Goal: Find contact information: Find contact information

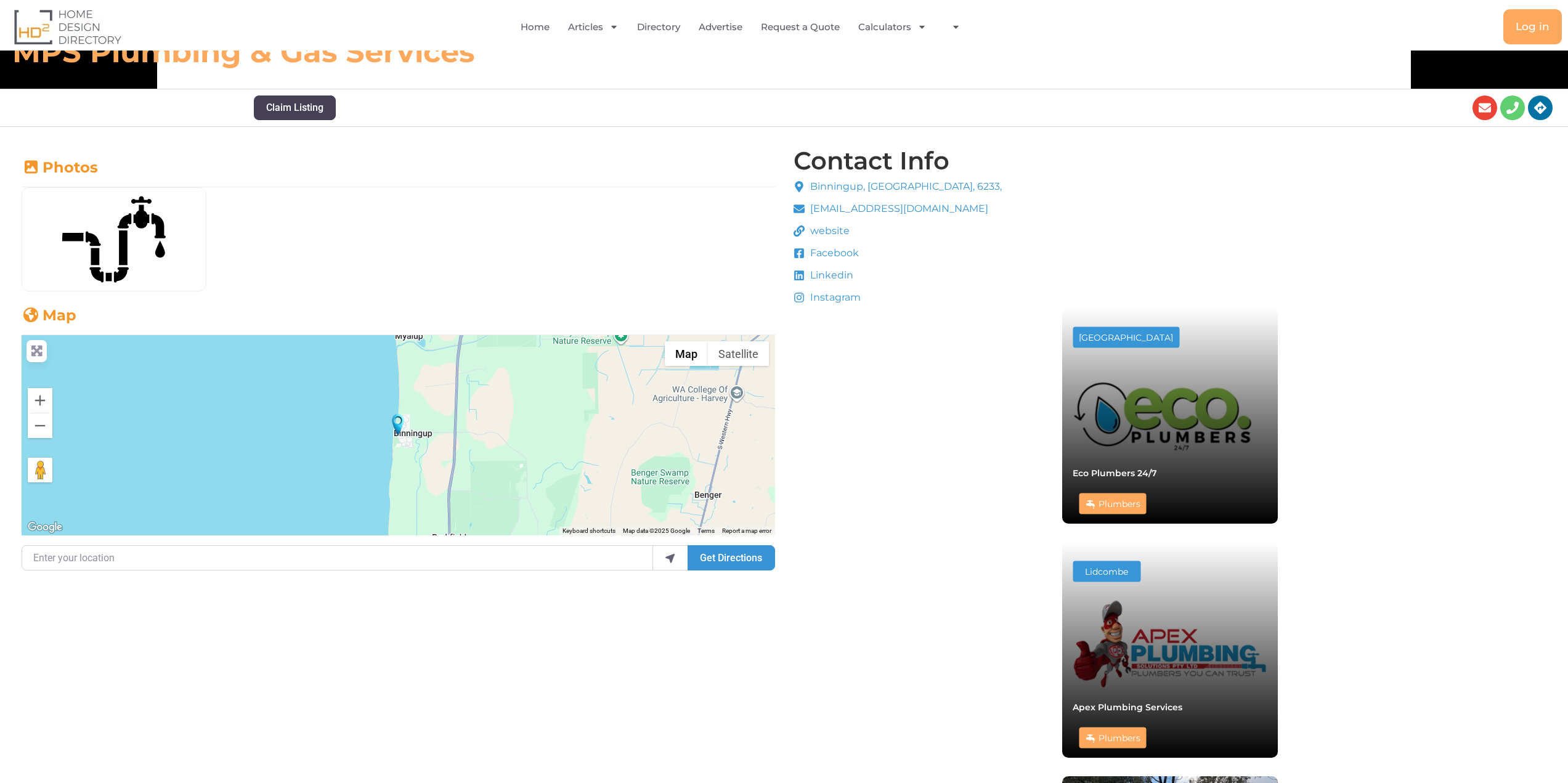
scroll to position [308, 0]
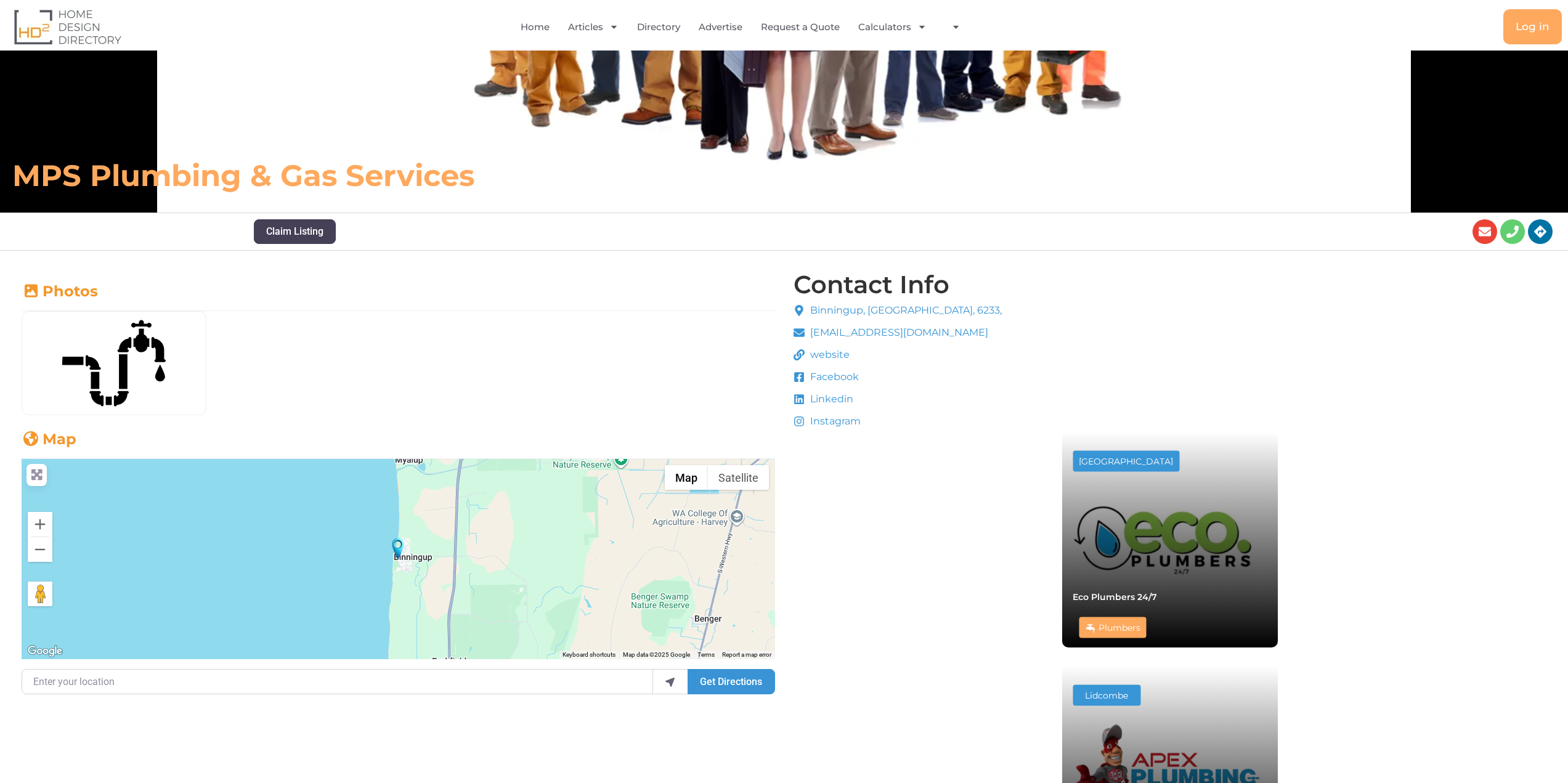
click at [846, 277] on h4 "Contact Info" at bounding box center [871, 284] width 156 height 25
drag, startPoint x: 809, startPoint y: 303, endPoint x: 1012, endPoint y: 329, distance: 204.7
click at [1012, 329] on div "Contact Info Binningup, WA, 6233, mpsplumbingandgas@gmail.com website Facebook …" at bounding box center [1169, 692] width 759 height 846
copy ul "Binningup, WA, 6233, mpsplumbingandgas@gmail.com"
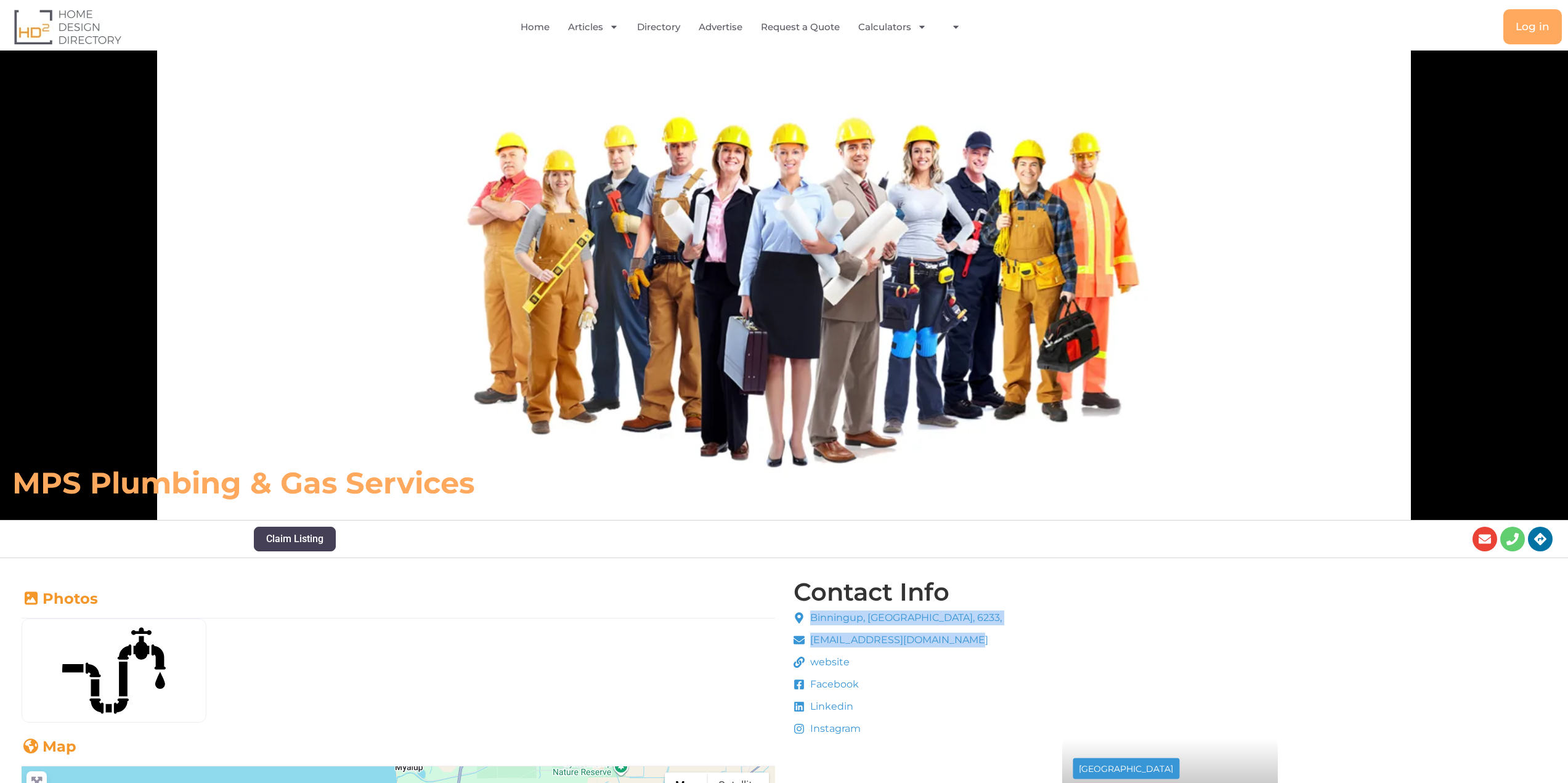
scroll to position [0, 0]
click at [536, 31] on link "Home" at bounding box center [535, 27] width 29 height 28
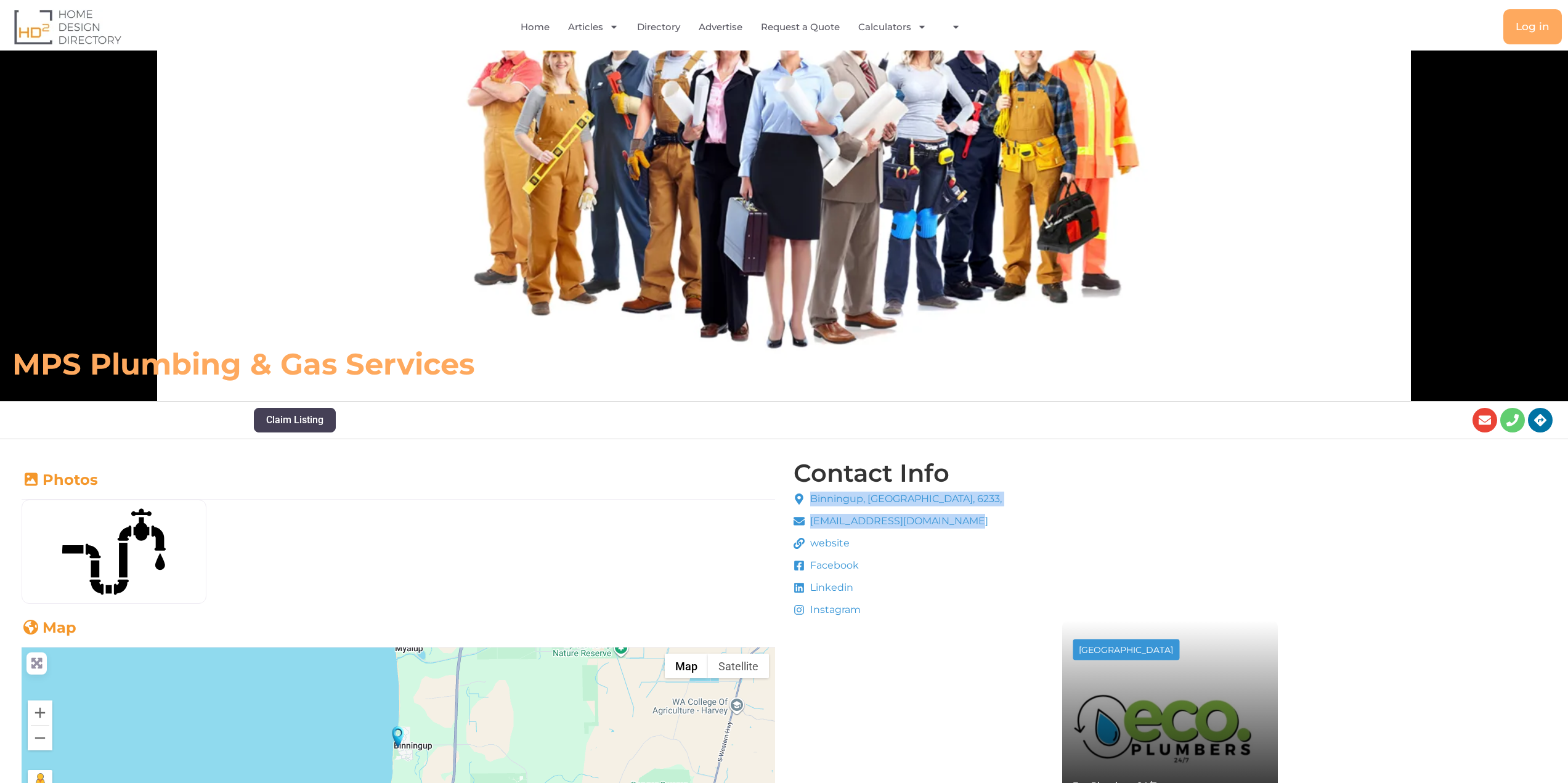
scroll to position [308, 0]
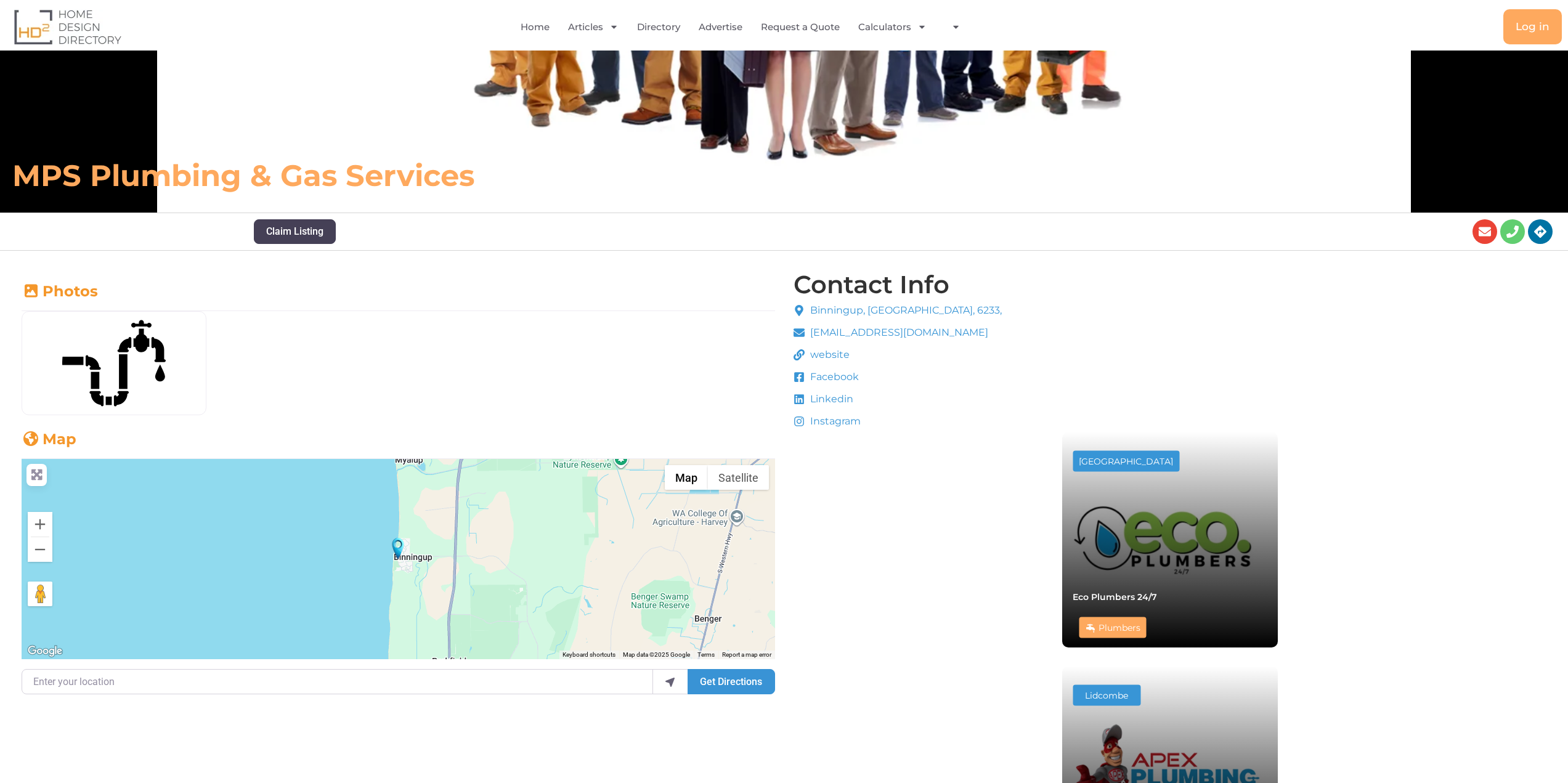
click at [319, 179] on h6 "MPS Plumbing & Gas Services" at bounding box center [552, 176] width 1079 height 37
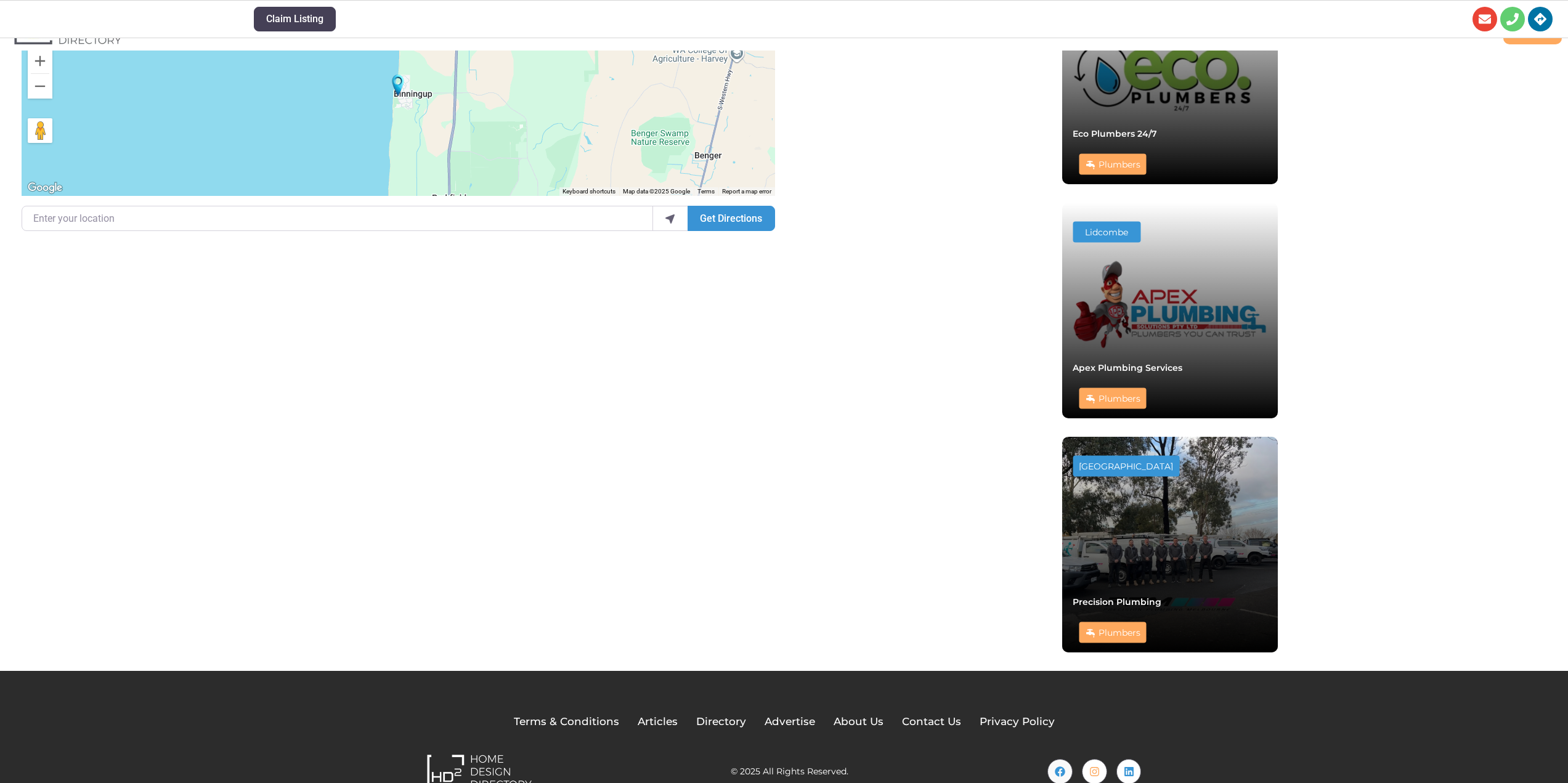
scroll to position [802, 0]
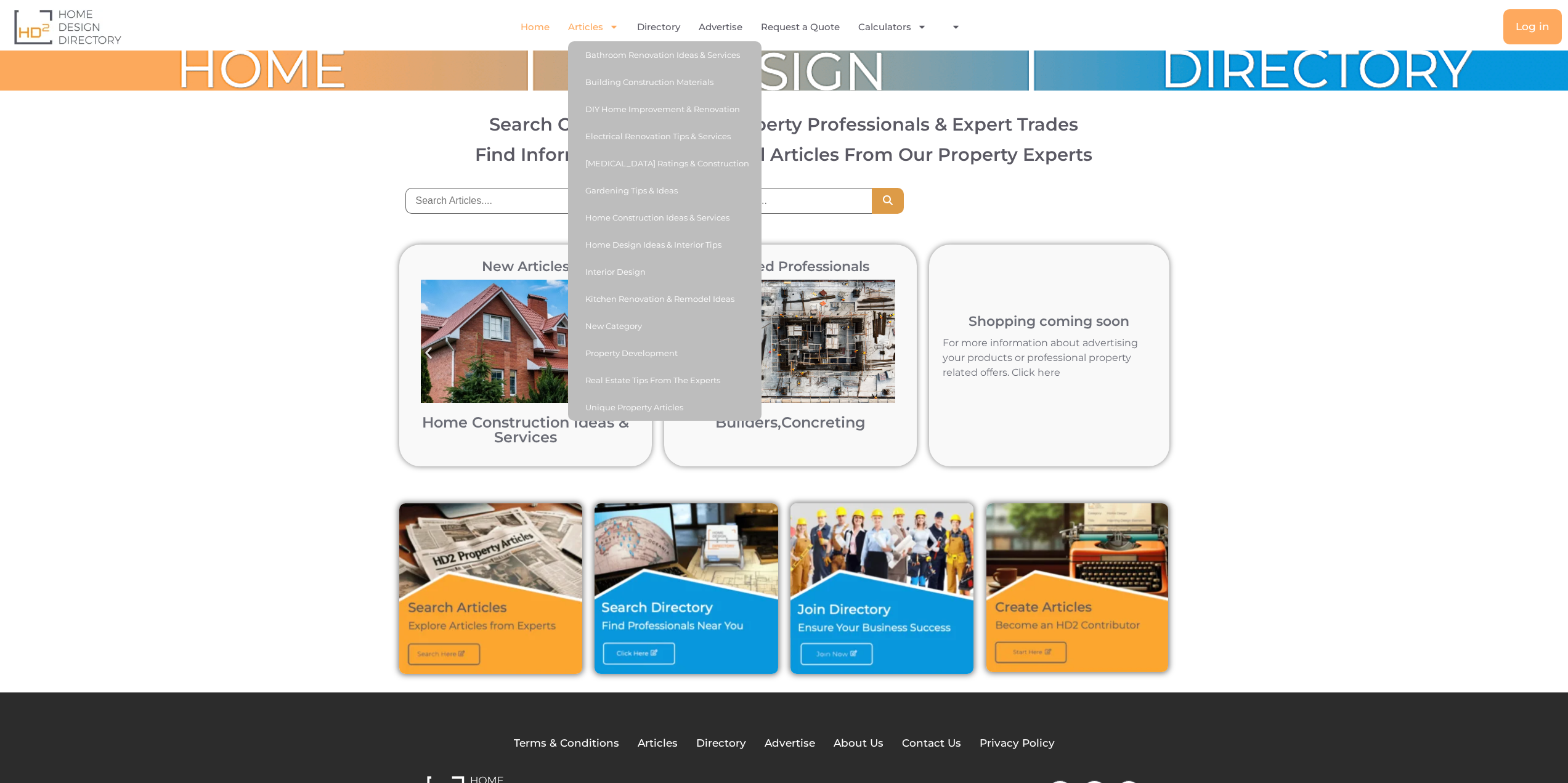
click at [1200, 156] on h3 "Find Informative & Inspirational Articles From Our Property Experts" at bounding box center [784, 155] width 1512 height 18
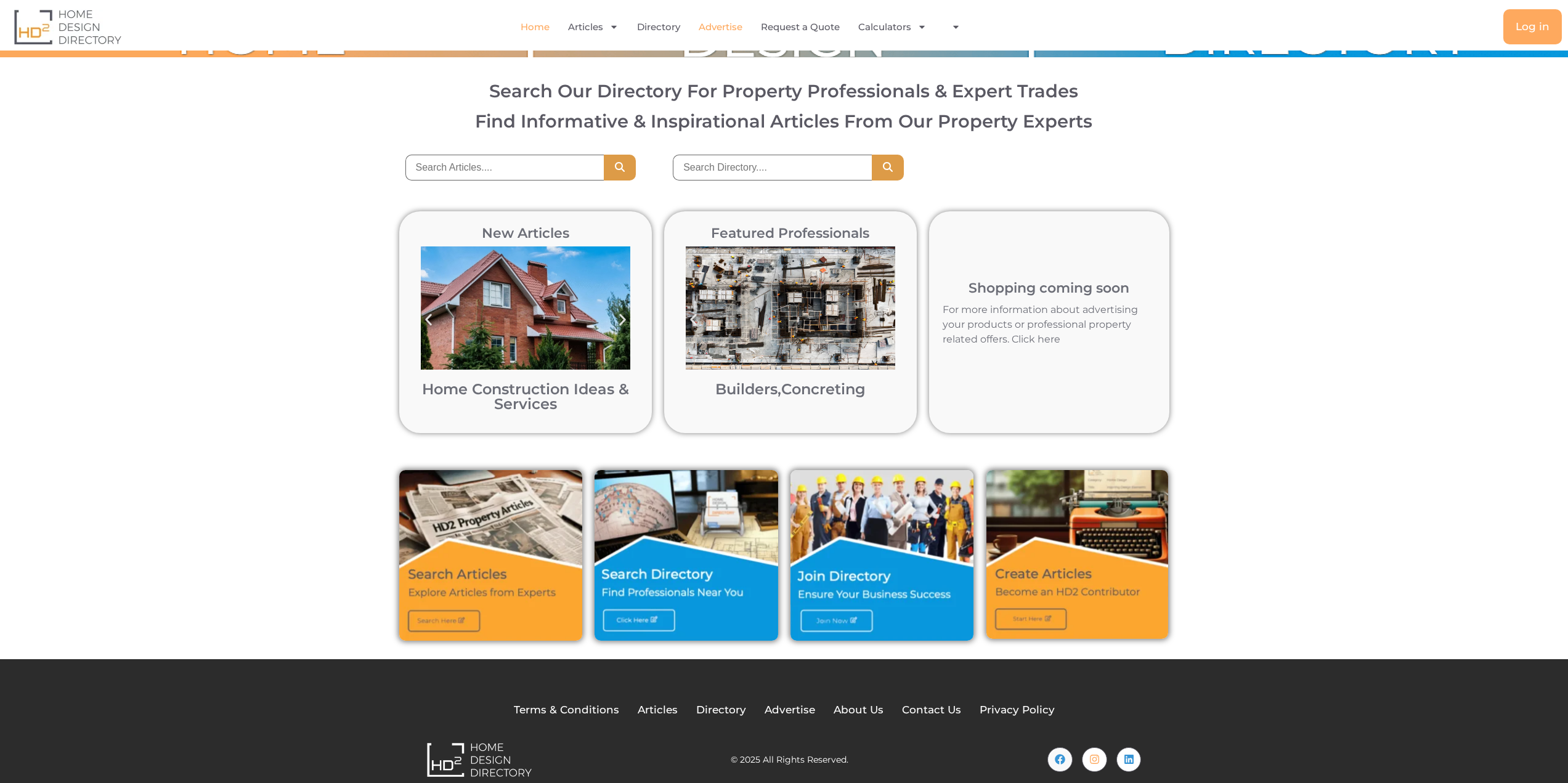
scroll to position [52, 0]
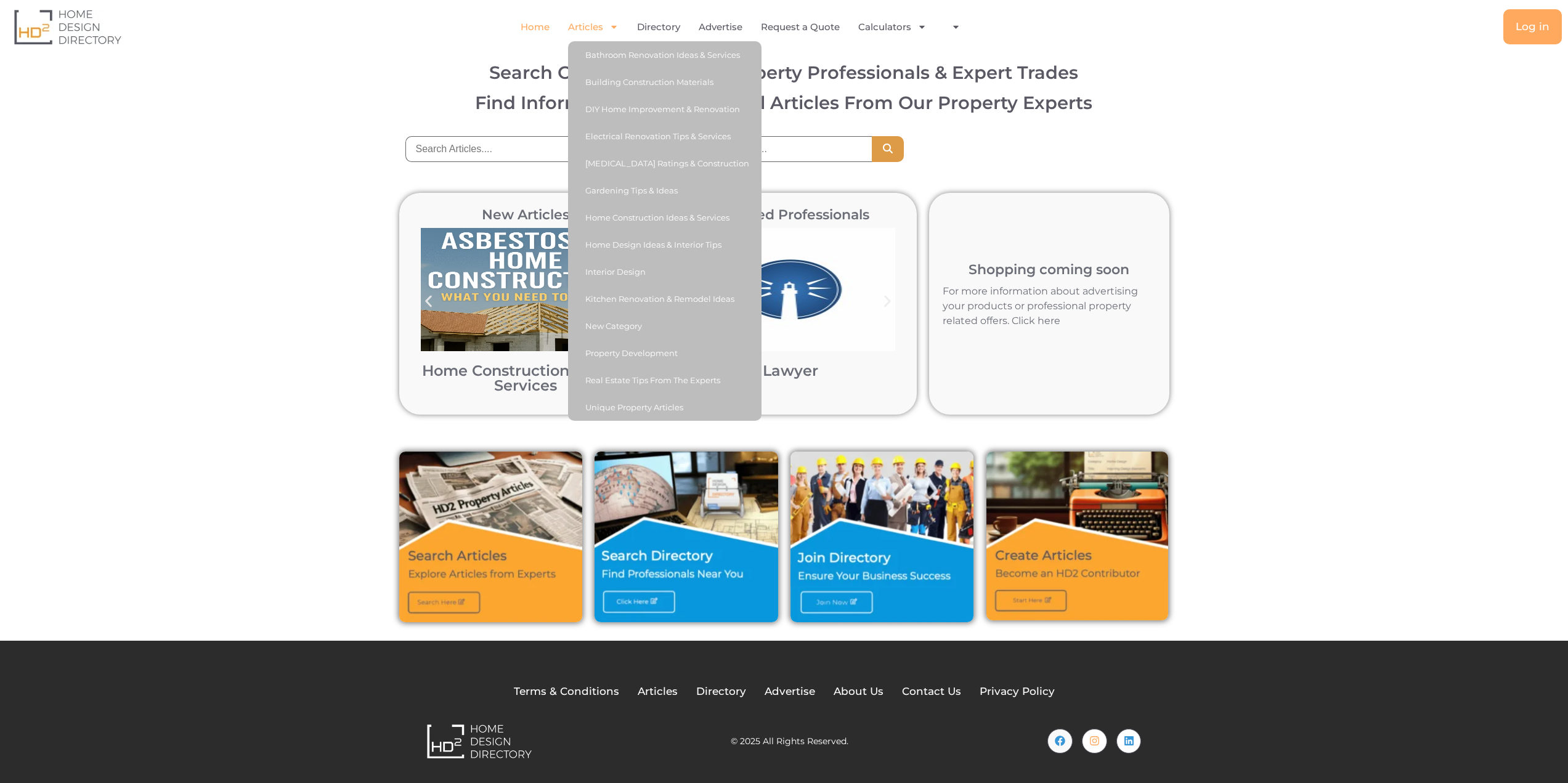
click at [603, 24] on span "Menu" at bounding box center [611, 27] width 15 height 22
